Goal: Transaction & Acquisition: Purchase product/service

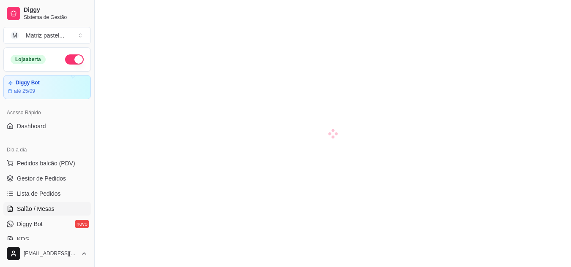
scroll to position [45, 0]
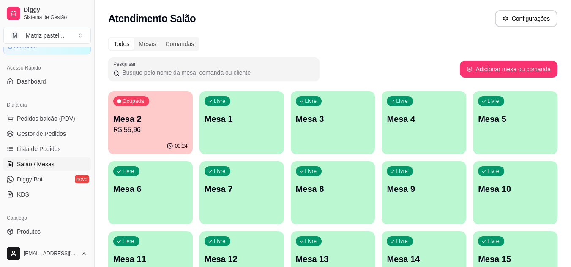
click at [157, 128] on p "R$ 55,96" at bounding box center [150, 130] width 74 height 10
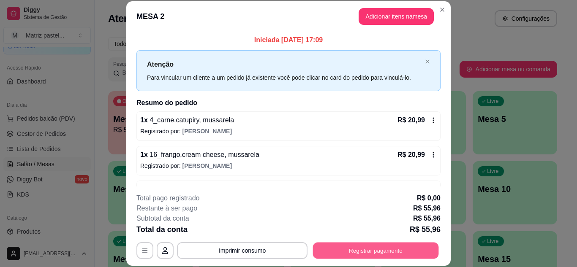
click at [348, 251] on button "Registrar pagamento" at bounding box center [376, 250] width 126 height 16
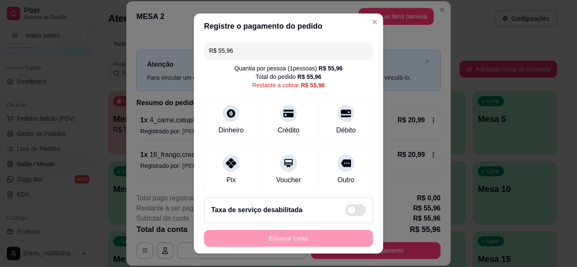
click at [261, 55] on input "R$ 55,96" at bounding box center [288, 50] width 159 height 17
click at [341, 116] on div "Débito" at bounding box center [346, 118] width 60 height 49
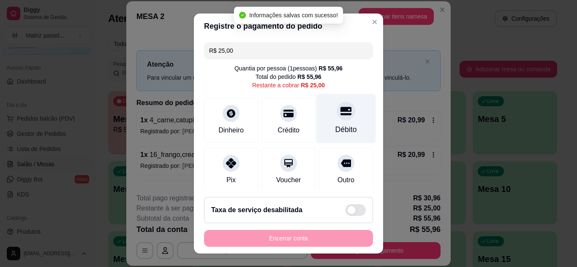
click at [337, 119] on div at bounding box center [346, 111] width 19 height 19
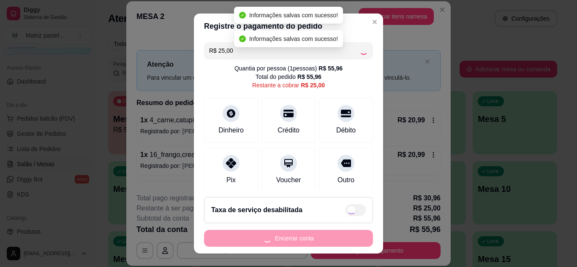
type input "R$ 0,00"
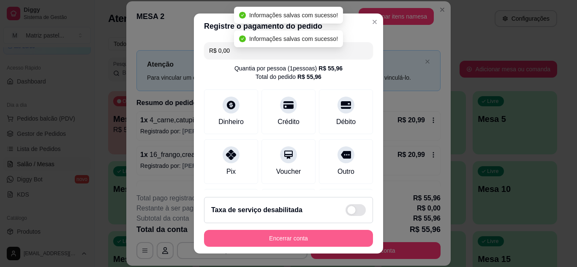
click at [306, 242] on button "Encerrar conta" at bounding box center [288, 238] width 169 height 17
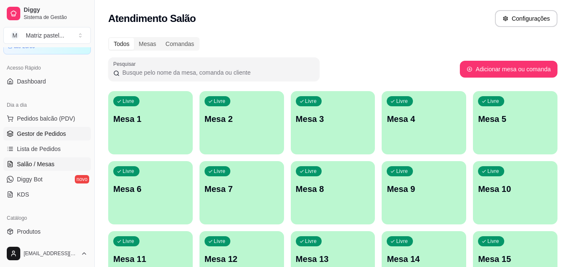
click at [43, 137] on span "Gestor de Pedidos" at bounding box center [41, 134] width 49 height 8
